Goal: Transaction & Acquisition: Purchase product/service

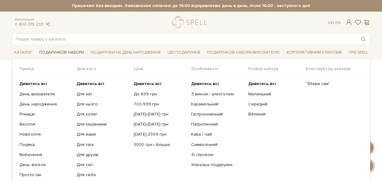
click at [75, 48] on link "Подарункові набори" at bounding box center [62, 52] width 50 height 9
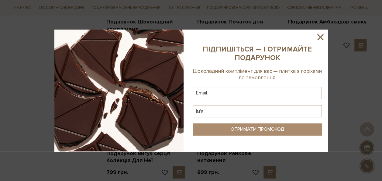
scroll to position [700, 0]
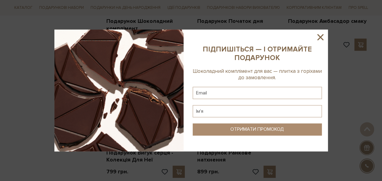
click at [324, 36] on icon at bounding box center [320, 37] width 10 height 10
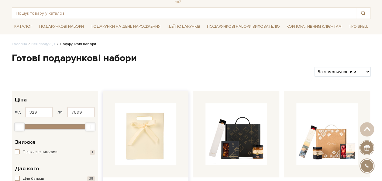
scroll to position [0, 0]
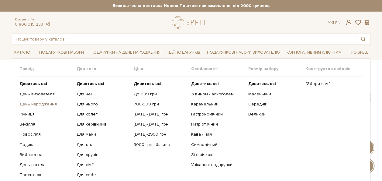
click at [40, 104] on link "День народження" at bounding box center [45, 103] width 53 height 5
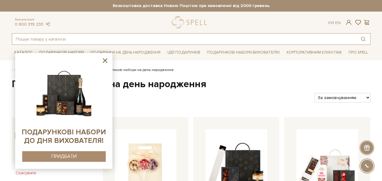
click at [89, 40] on input "text" at bounding box center [184, 38] width 344 height 11
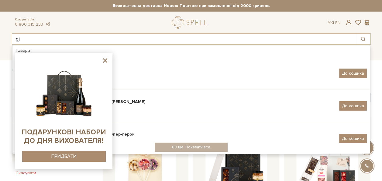
type input "g"
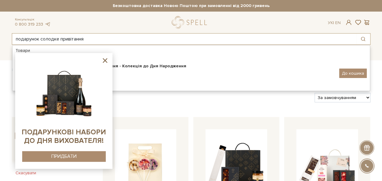
type input "подарунок солодке привітання"
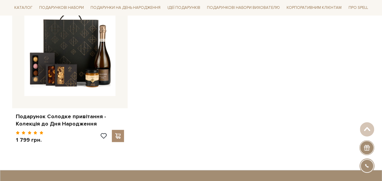
scroll to position [152, 0]
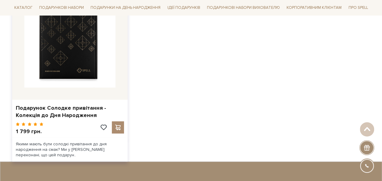
click at [85, 79] on img at bounding box center [69, 41] width 91 height 91
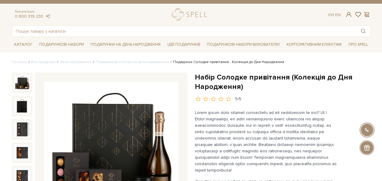
scroll to position [61, 0]
